Goal: Information Seeking & Learning: Learn about a topic

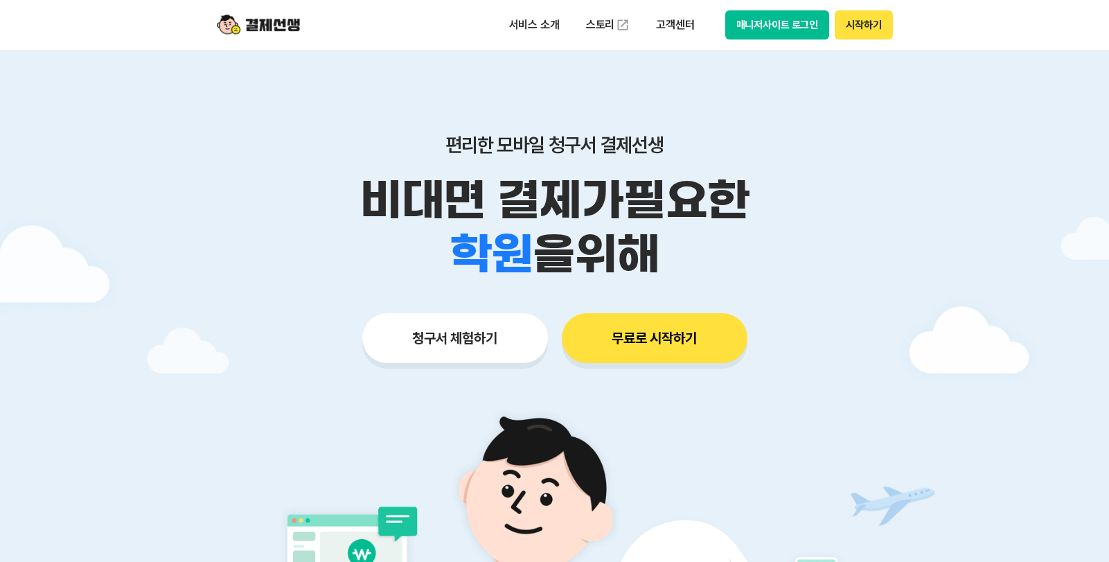
click at [771, 26] on button "매니저사이트 로그인" at bounding box center [777, 24] width 105 height 29
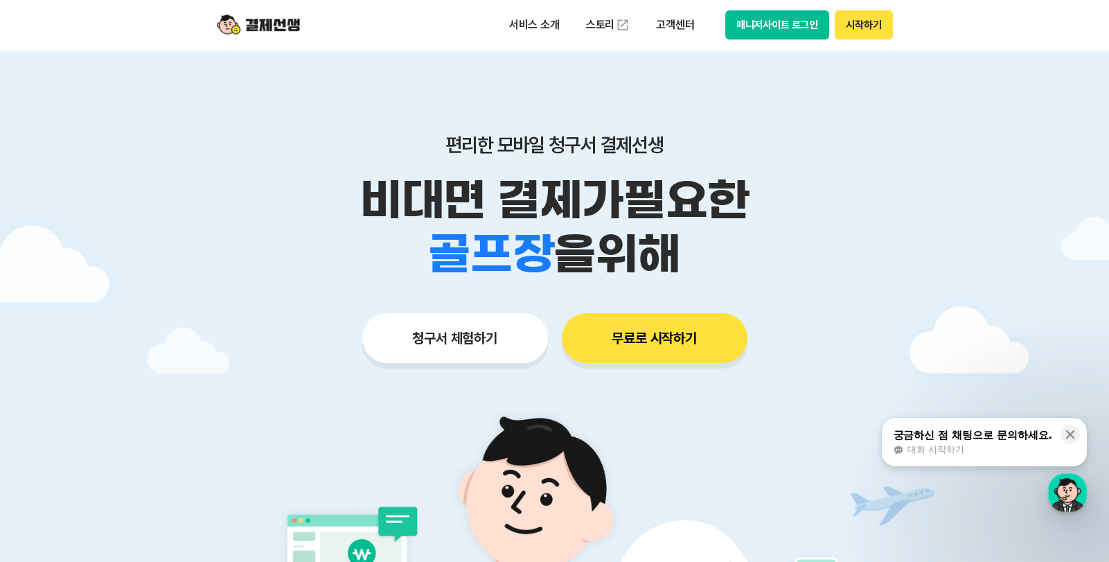
click at [69, 229] on div at bounding box center [554, 415] width 1109 height 731
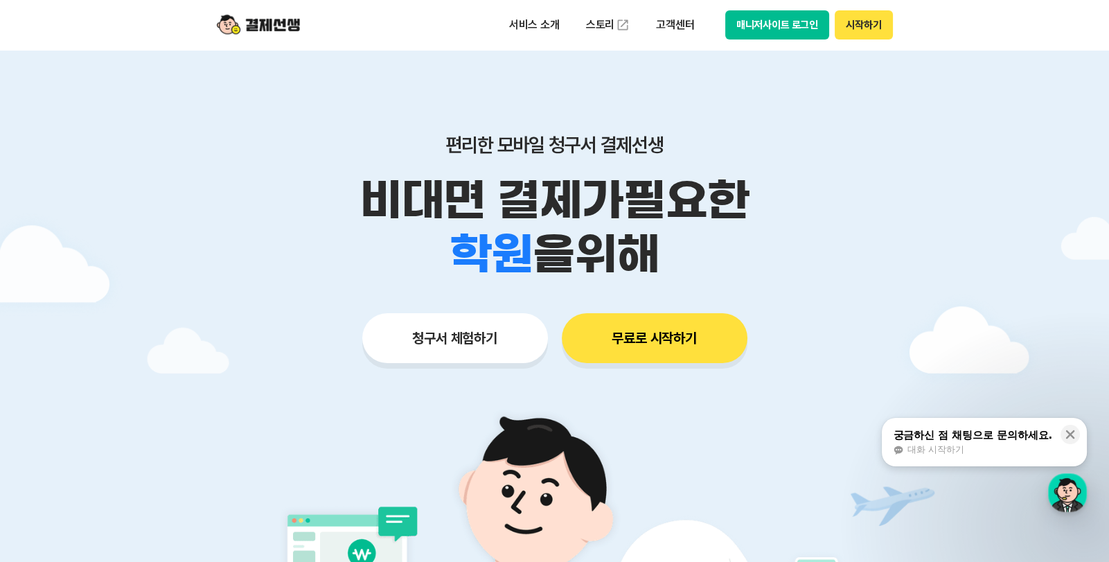
drag, startPoint x: 1003, startPoint y: 87, endPoint x: 821, endPoint y: 19, distance: 194.7
click at [1002, 87] on div at bounding box center [554, 415] width 1109 height 731
click at [669, 33] on p "고객센터" at bounding box center [675, 24] width 58 height 25
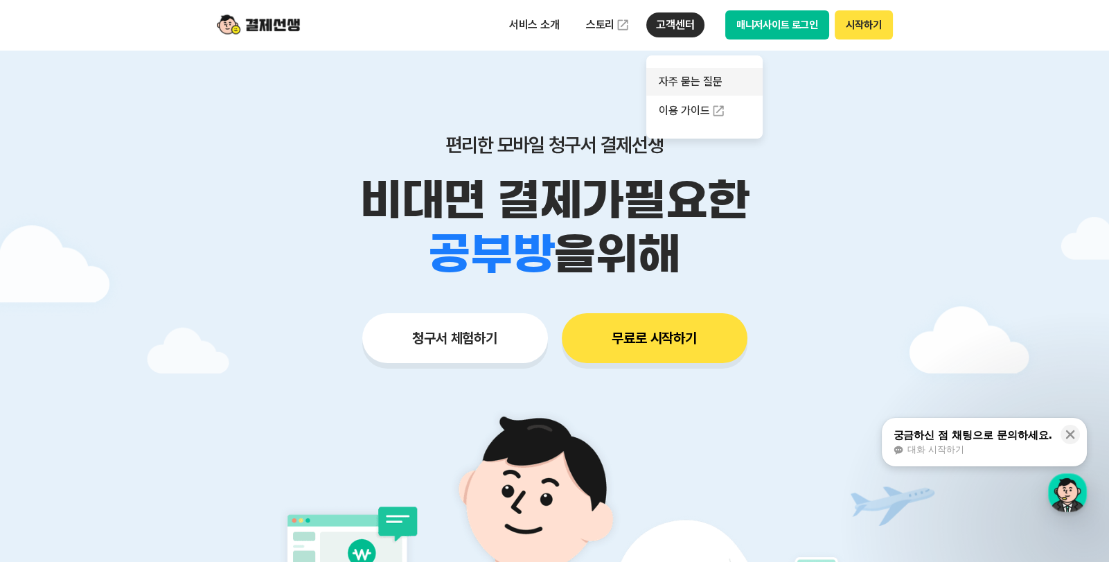
click at [689, 77] on link "자주 묻는 질문" at bounding box center [704, 82] width 116 height 28
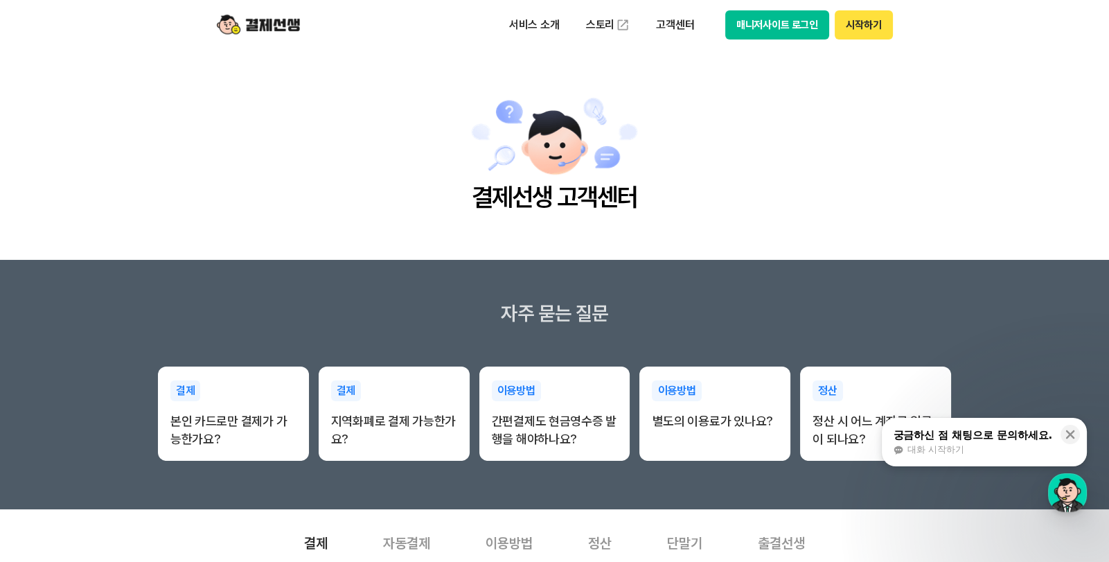
click at [113, 241] on main "결제선생 고객센터" at bounding box center [554, 155] width 1109 height 210
click at [132, 258] on main "결제선생 고객센터" at bounding box center [554, 155] width 1109 height 210
click at [132, 250] on main "결제선생 고객센터" at bounding box center [554, 155] width 1109 height 210
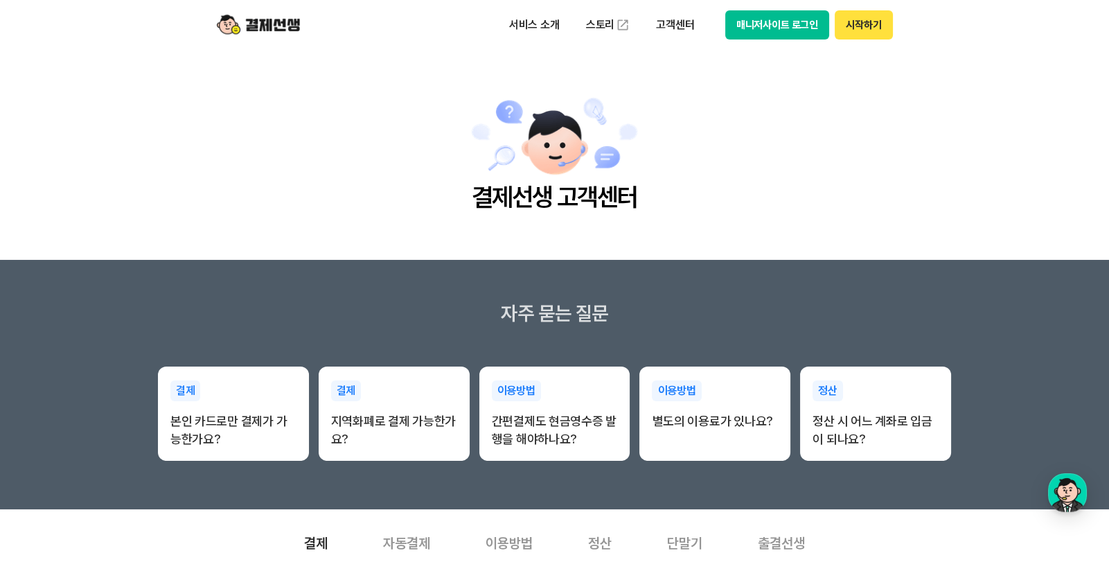
scroll to position [1004, 0]
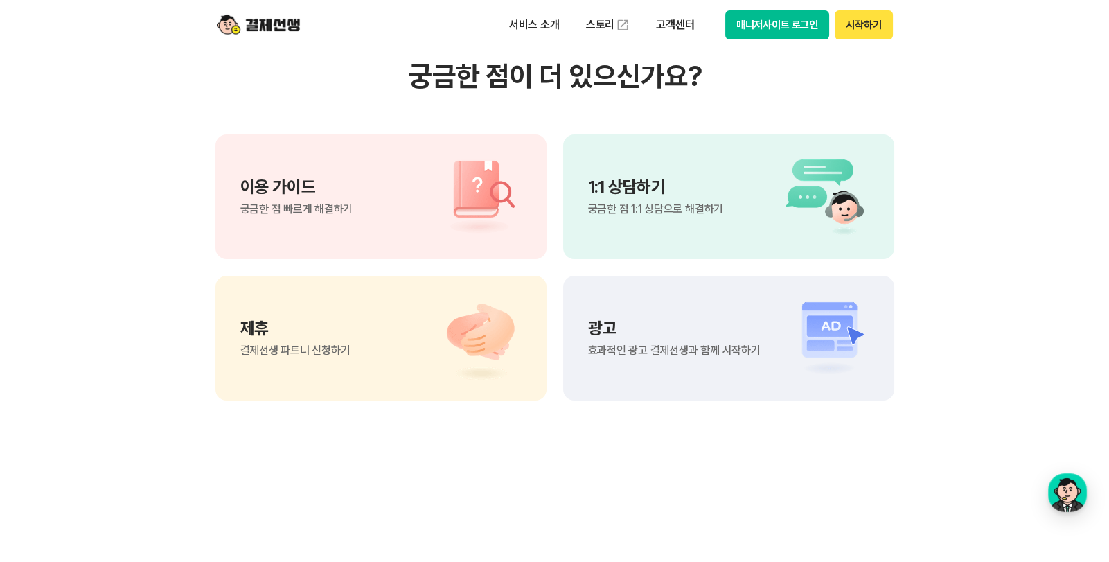
click at [657, 204] on span "궁금한 점 1:1 상담으로 해결하기" at bounding box center [655, 209] width 135 height 11
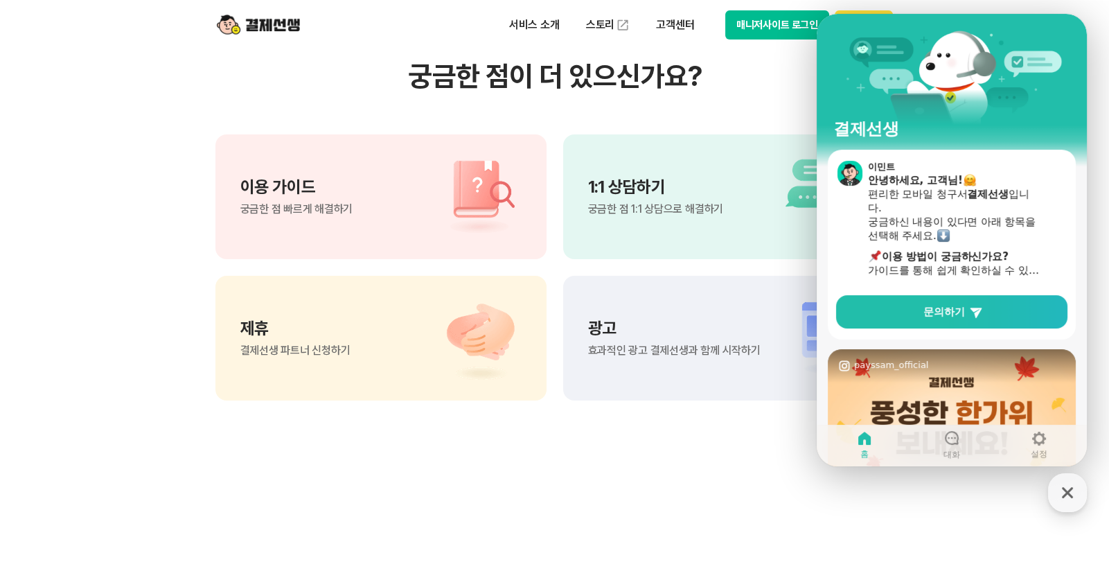
click at [289, 204] on span "궁금한 점 빠르게 해결하기" at bounding box center [296, 209] width 113 height 11
drag, startPoint x: 535, startPoint y: 491, endPoint x: 533, endPoint y: 484, distance: 7.1
click at [535, 490] on section "궁금한 점이 더 있으신가요? 이용 가이드 궁금한 점 빠르게 해결하기 1:1 상담하기 궁금한 점 1:1 상담으로 해결하기 제휴 결제선생 파트너 …" at bounding box center [554, 229] width 1109 height 701
click at [1075, 487] on icon "button" at bounding box center [1067, 492] width 25 height 25
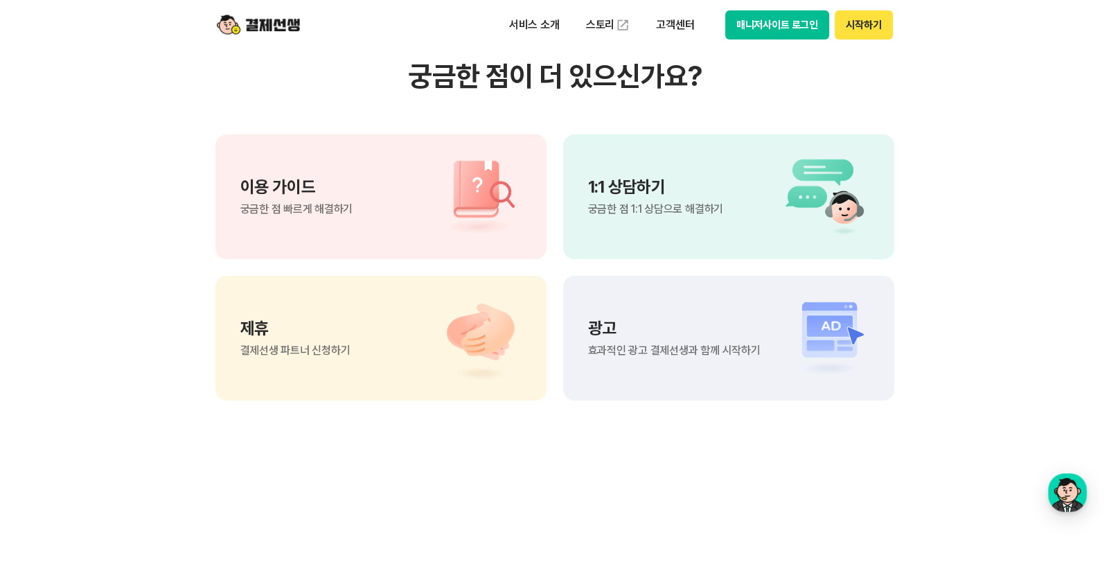
click at [642, 483] on section "궁금한 점이 더 있으신가요? 이용 가이드 궁금한 점 빠르게 해결하기 1:1 상담하기 궁금한 점 1:1 상담으로 해결하기 제휴 결제선생 파트너 …" at bounding box center [554, 229] width 1109 height 701
click at [28, 348] on section "궁금한 점이 더 있으신가요? 이용 가이드 궁금한 점 빠르게 해결하기 1:1 상담하기 궁금한 점 1:1 상담으로 해결하기 제휴 결제선생 파트너 …" at bounding box center [554, 229] width 1109 height 701
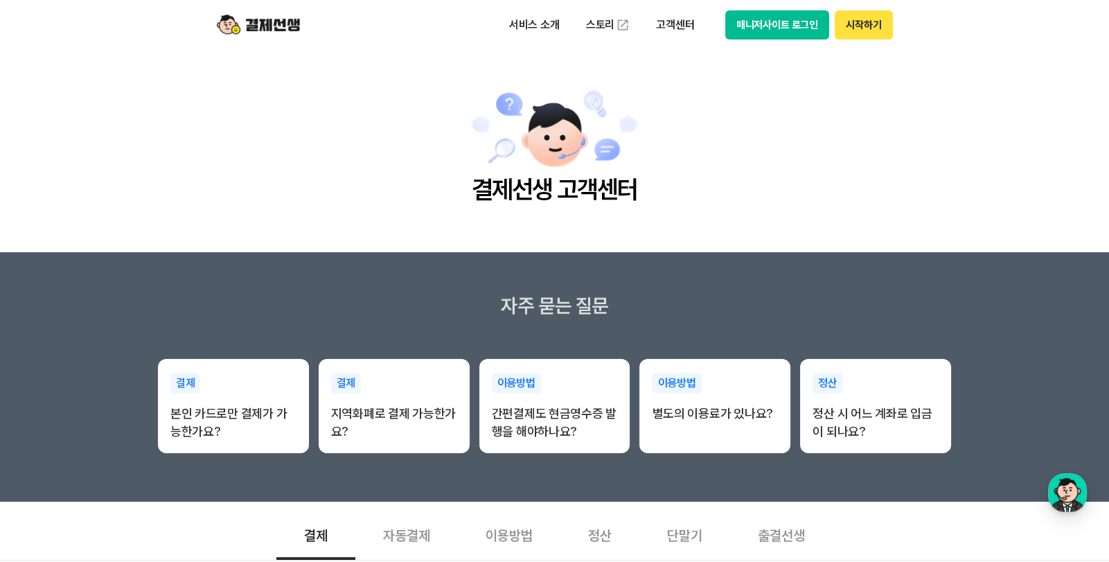
scroll to position [0, 0]
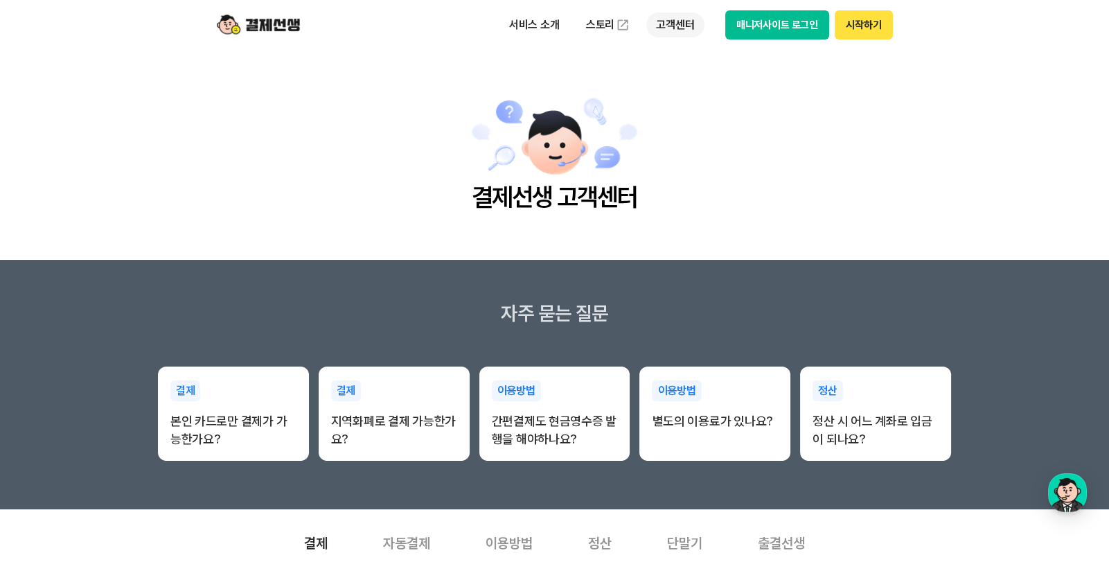
click at [682, 22] on p "고객센터" at bounding box center [675, 24] width 58 height 25
click at [696, 76] on link "자주 묻는 질문" at bounding box center [704, 82] width 116 height 28
click at [527, 21] on p "서비스 소개" at bounding box center [534, 24] width 70 height 25
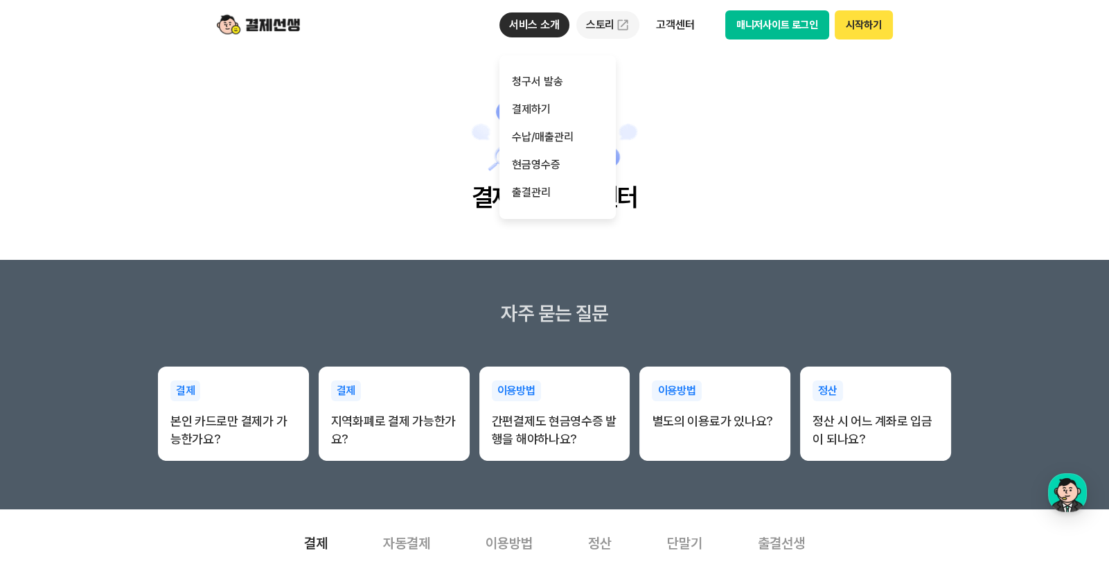
click at [600, 19] on link "스토리" at bounding box center [608, 25] width 64 height 28
click at [669, 19] on p "고객센터" at bounding box center [675, 24] width 58 height 25
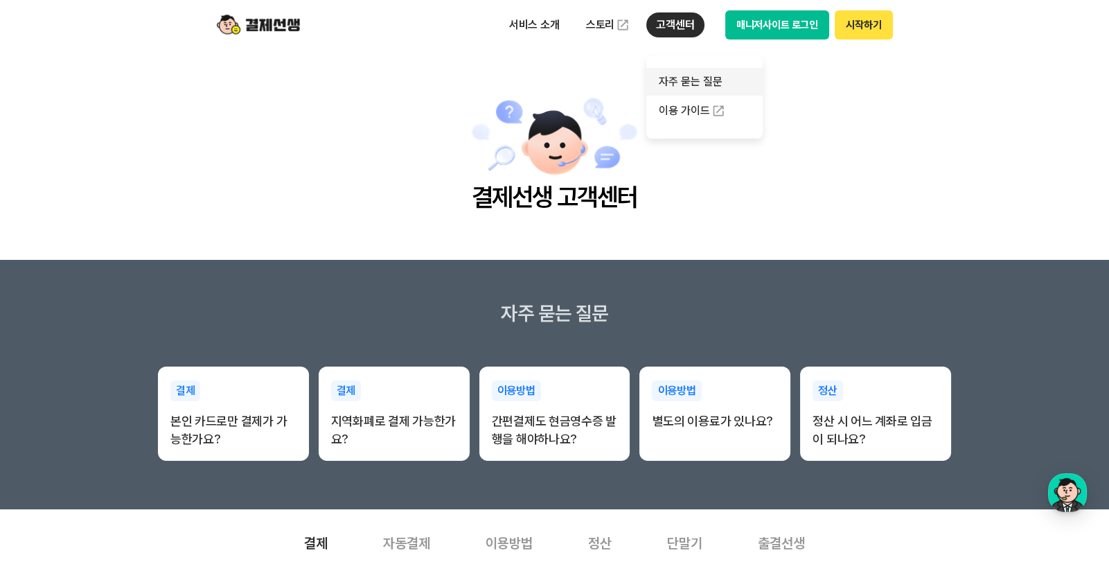
click at [689, 82] on link "자주 묻는 질문" at bounding box center [704, 82] width 116 height 28
click at [29, 310] on h3 "자주 묻는 질문" at bounding box center [554, 313] width 1109 height 24
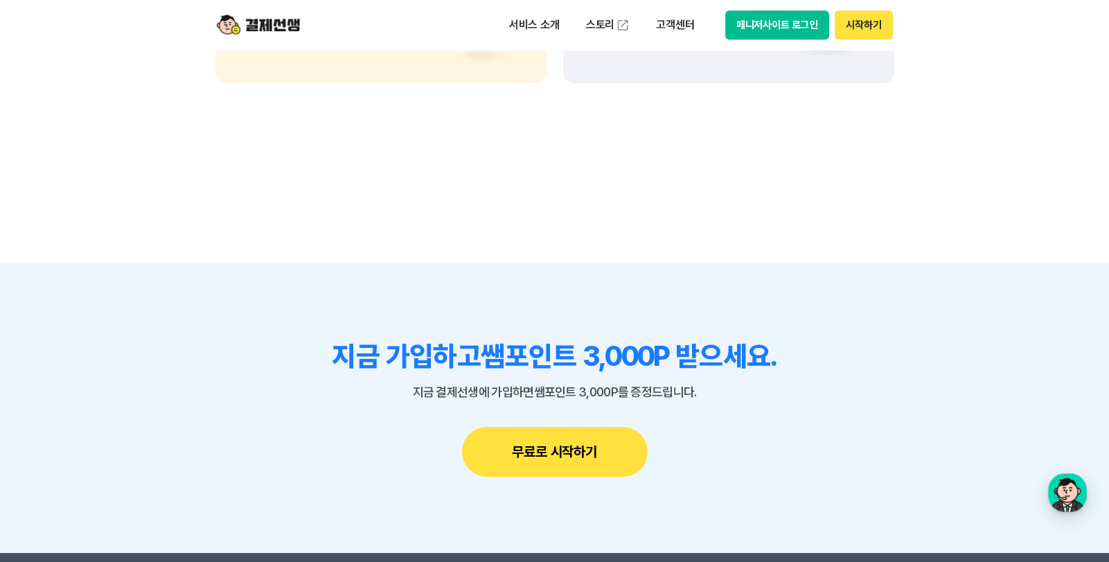
scroll to position [1870, 0]
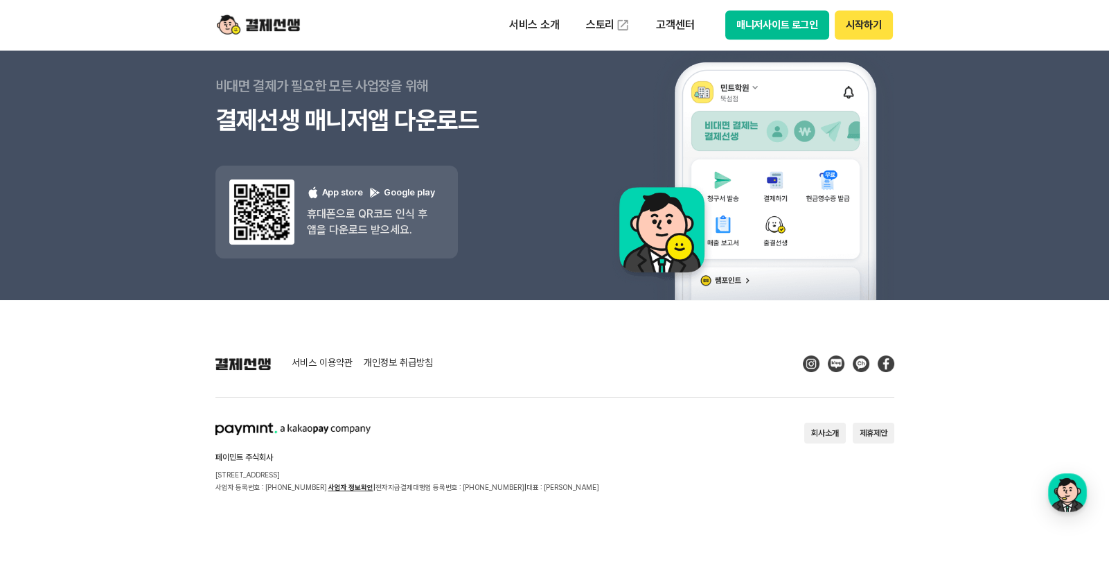
click at [23, 411] on footer "서비스 이용약관 개인정보 취급방침 페이민트 주식회사 서울시 성동구 상원1길 26 서울숲A타워 409호 사업자 등록번호 : 220-88-7547…" at bounding box center [554, 431] width 1109 height 263
click at [822, 433] on button "회사소개" at bounding box center [825, 433] width 42 height 21
click at [804, 23] on button "매니저사이트 로그인" at bounding box center [777, 24] width 105 height 29
click at [74, 344] on footer "서비스 이용약관 개인정보 취급방침 페이민트 주식회사 서울시 성동구 상원1길 26 서울숲A타워 409호 사업자 등록번호 : 220-88-7547…" at bounding box center [554, 431] width 1109 height 263
click at [89, 368] on footer "서비스 이용약관 개인정보 취급방침 페이민트 주식회사 서울시 성동구 상원1길 26 서울숲A타워 409호 사업자 등록번호 : 220-88-7547…" at bounding box center [554, 431] width 1109 height 263
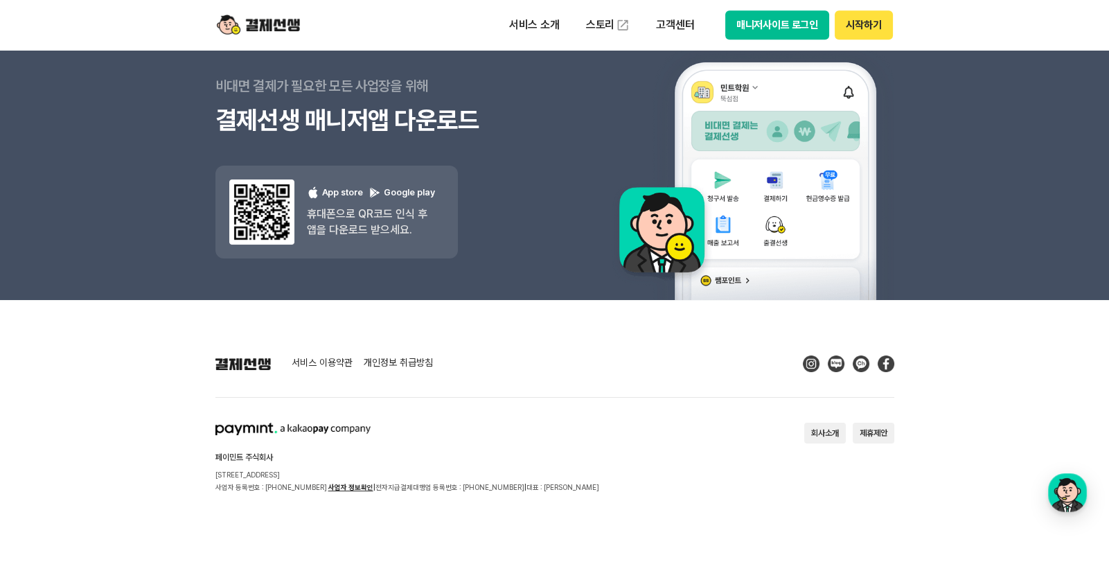
click at [85, 362] on footer "서비스 이용약관 개인정보 취급방침 페이민트 주식회사 서울시 성동구 상원1길 26 서울숲A타워 409호 사업자 등록번호 : 220-88-7547…" at bounding box center [554, 431] width 1109 height 263
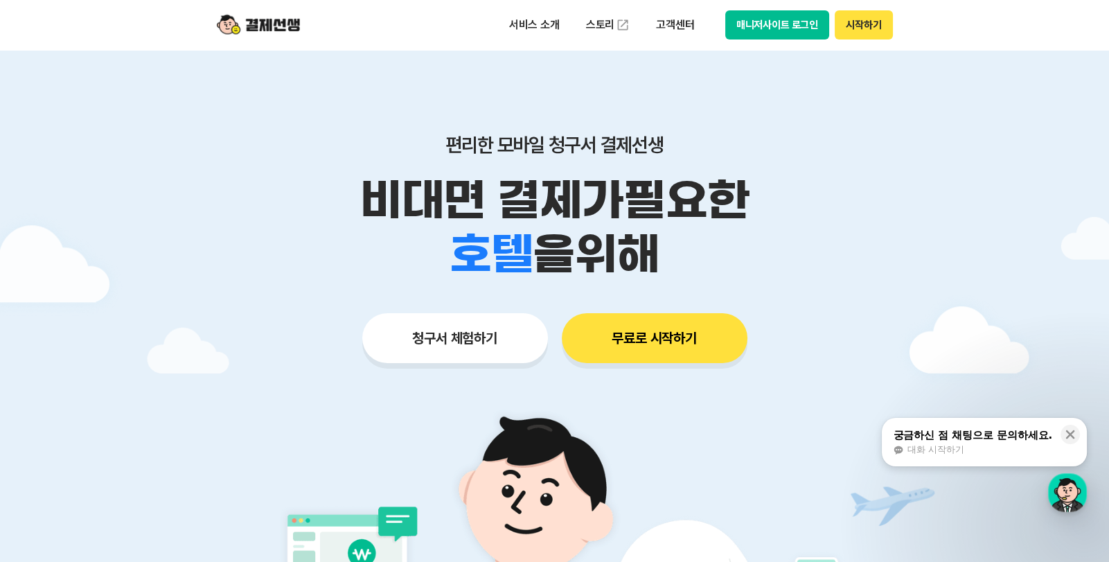
click at [767, 24] on button "매니저사이트 로그인" at bounding box center [777, 24] width 105 height 29
